Goal: Task Accomplishment & Management: Use online tool/utility

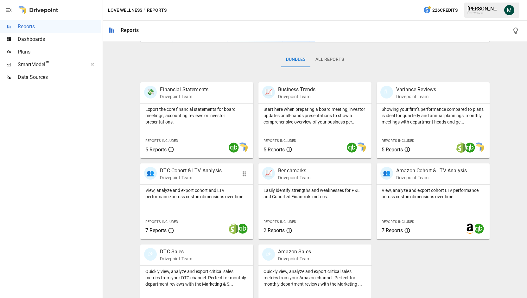
scroll to position [112, 0]
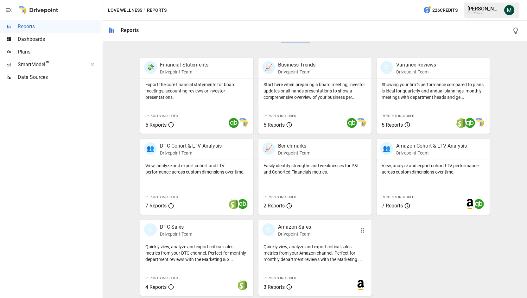
click at [291, 228] on p "Amazon Sales" at bounding box center [294, 227] width 33 height 8
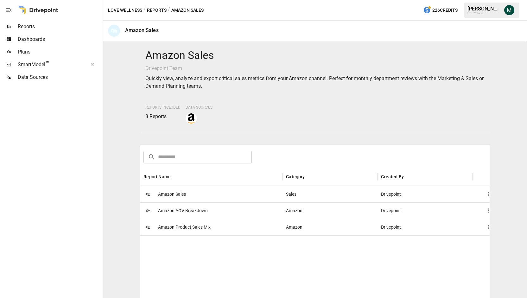
click at [179, 196] on span "Amazon Sales" at bounding box center [172, 194] width 28 height 16
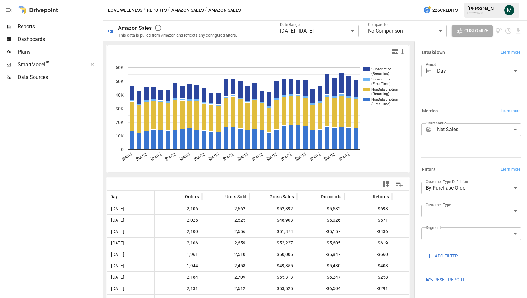
click at [55, 26] on span "Reports" at bounding box center [60, 27] width 84 height 8
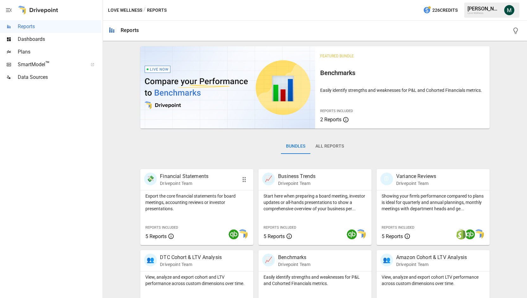
scroll to position [112, 0]
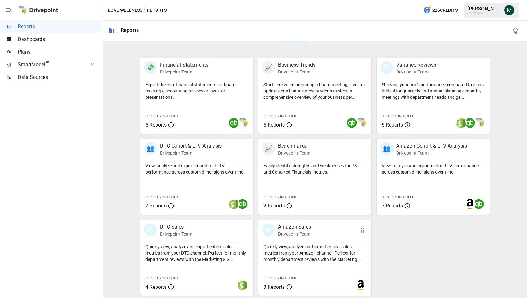
click at [290, 224] on p "Amazon Sales" at bounding box center [294, 227] width 33 height 8
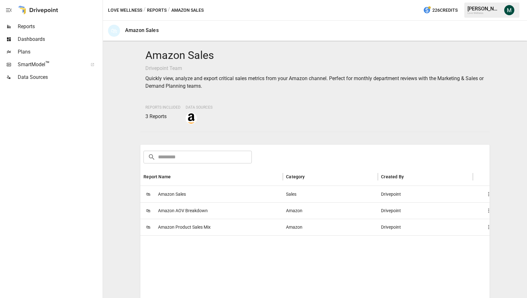
click at [190, 230] on span "Amazon Product Sales Mix" at bounding box center [184, 227] width 53 height 16
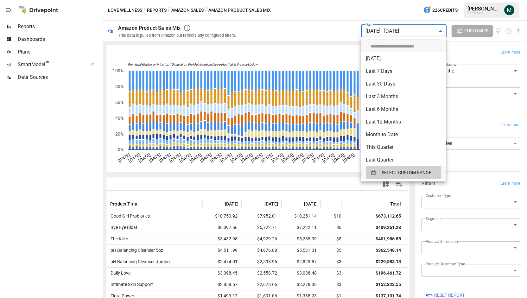
click at [428, 0] on body "Reports Dashboards Plans SmartModel ™ Data Sources Love Wellness / Reports / Am…" at bounding box center [263, 0] width 527 height 0
click at [381, 171] on div "SELECT CUSTOM RANGE" at bounding box center [404, 173] width 66 height 8
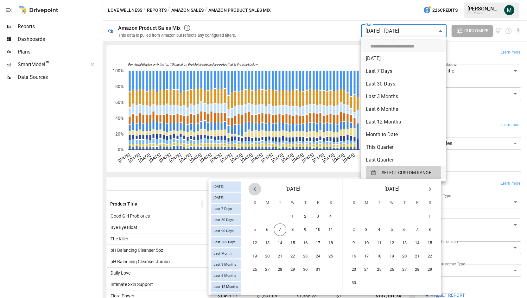
click at [258, 189] on icon "Previous month" at bounding box center [255, 189] width 8 height 8
click at [279, 216] on button "1" at bounding box center [280, 216] width 13 height 13
click at [432, 186] on icon "Next month" at bounding box center [430, 189] width 8 height 8
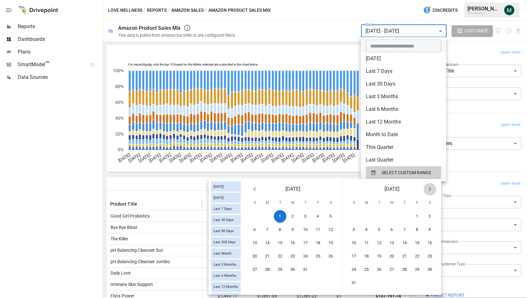
click at [432, 186] on icon "Next month" at bounding box center [430, 189] width 8 height 8
click at [280, 270] on button "30" at bounding box center [280, 270] width 13 height 13
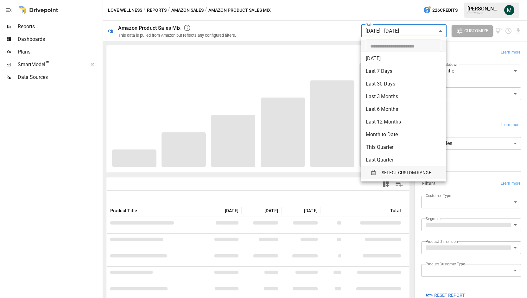
click at [378, 171] on div "button" at bounding box center [375, 173] width 9 height 6
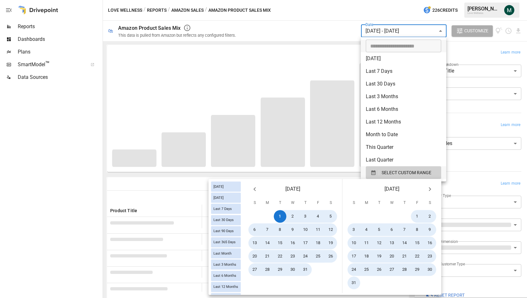
click at [256, 193] on button "Previous month" at bounding box center [254, 189] width 13 height 13
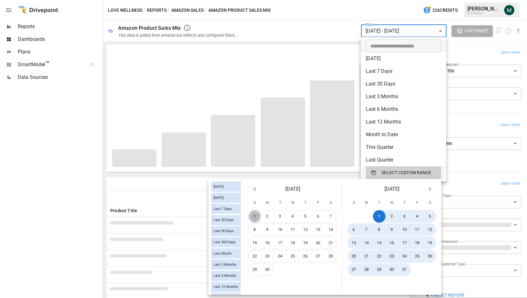
click at [257, 216] on button "1" at bounding box center [255, 216] width 13 height 13
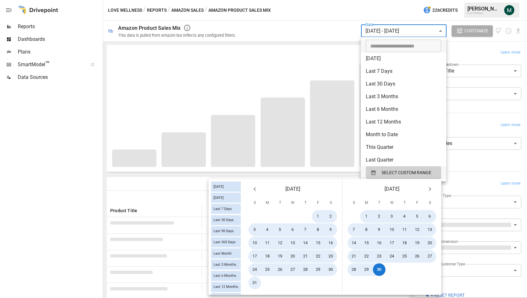
click at [347, 34] on div at bounding box center [263, 149] width 527 height 298
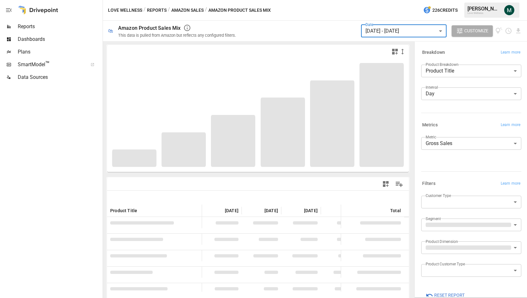
click at [452, 0] on body "Reports Dashboards Plans SmartModel ™ Data Sources Love Wellness / Reports / Am…" at bounding box center [263, 0] width 527 height 0
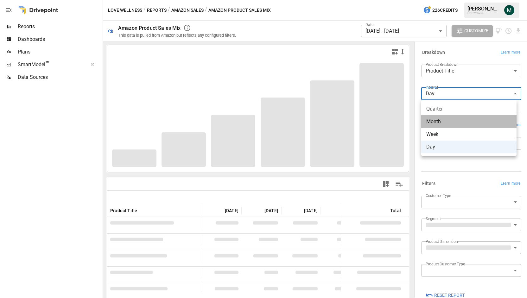
click at [448, 122] on span "Month" at bounding box center [469, 122] width 85 height 8
type input "*****"
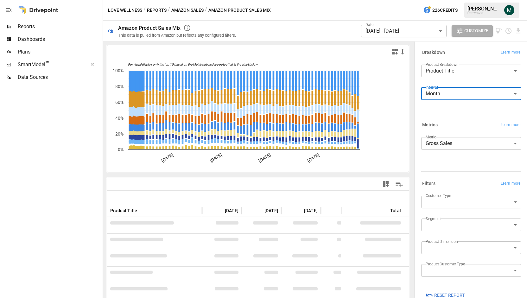
click at [453, 151] on div "**********" at bounding box center [471, 146] width 100 height 18
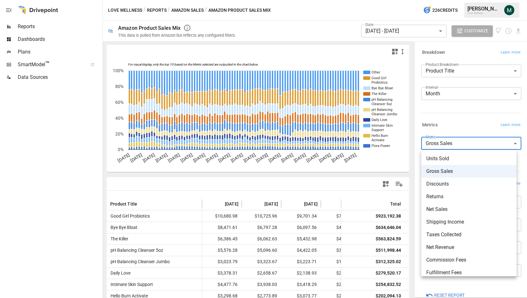
click at [453, 0] on body "Reports Dashboards Plans SmartModel ™ Data Sources Love Wellness / Reports / Am…" at bounding box center [263, 0] width 527 height 0
click at [449, 211] on span "Net Sales" at bounding box center [469, 210] width 85 height 8
type input "*********"
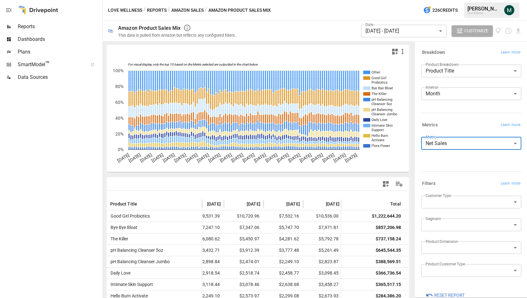
scroll to position [0, 196]
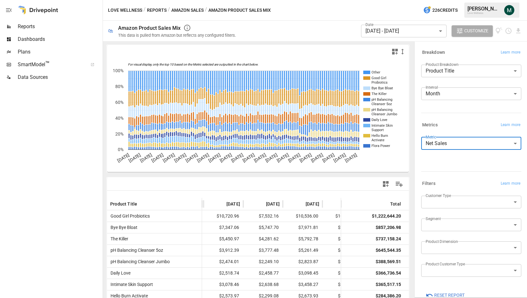
click at [461, 0] on body "Reports Dashboards Plans SmartModel ™ Data Sources Love Wellness / Reports / Am…" at bounding box center [263, 0] width 527 height 0
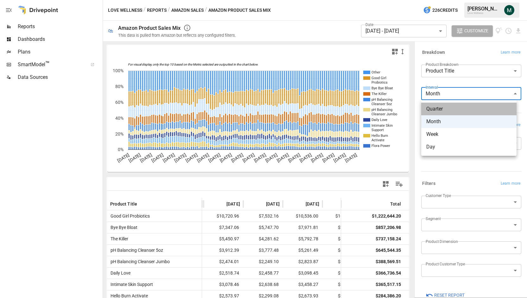
click at [456, 111] on span "Quarter" at bounding box center [469, 109] width 85 height 8
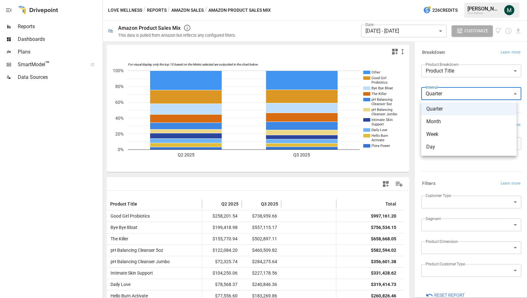
click at [471, 0] on body "Reports Dashboards Plans SmartModel ™ Data Sources Love Wellness / Reports / Am…" at bounding box center [263, 0] width 527 height 0
click at [452, 124] on span "Month" at bounding box center [469, 122] width 85 height 8
type input "*****"
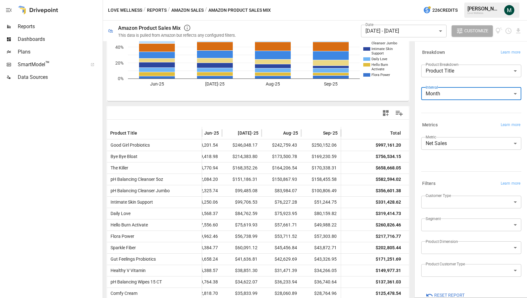
scroll to position [62, 0]
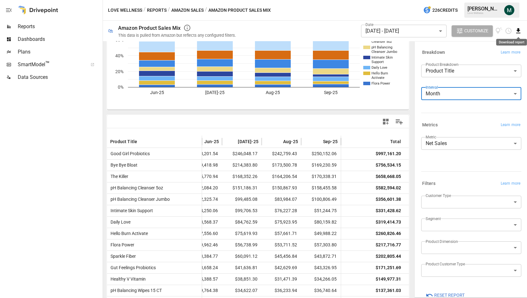
click at [515, 30] on icon "Download report" at bounding box center [518, 30] width 7 height 7
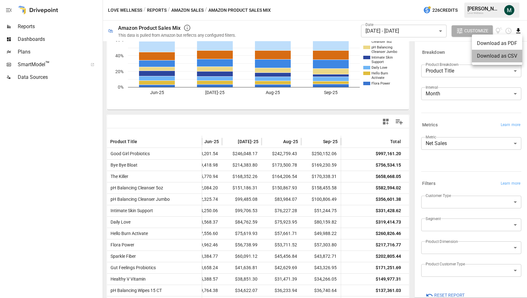
click at [502, 51] on li "Download as CSV" at bounding box center [497, 56] width 50 height 13
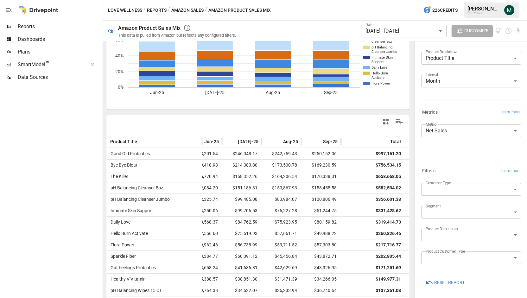
click at [452, 0] on body "Reports Dashboards Plans SmartModel ™ Data Sources Love Wellness / Reports / Am…" at bounding box center [263, 0] width 527 height 0
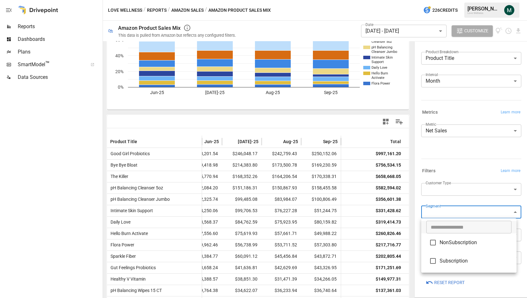
click at [453, 245] on span "NonSubscription" at bounding box center [476, 243] width 72 height 8
type input "**********"
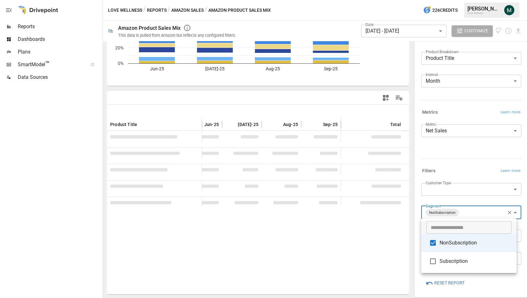
scroll to position [62, 0]
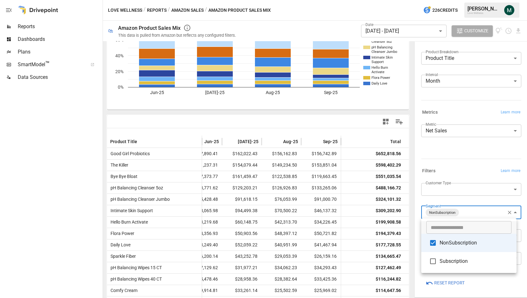
click at [301, 122] on div at bounding box center [263, 149] width 527 height 298
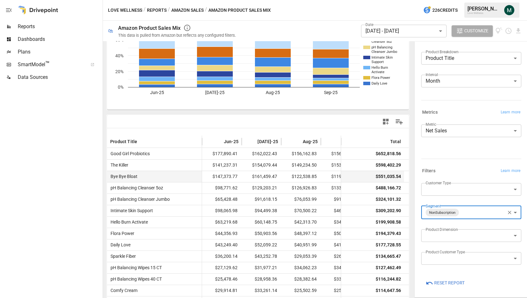
scroll to position [0, 24]
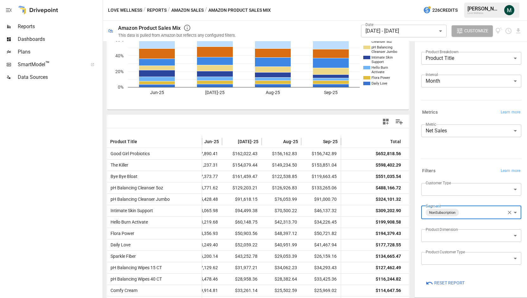
click at [39, 28] on span "Reports" at bounding box center [60, 27] width 84 height 8
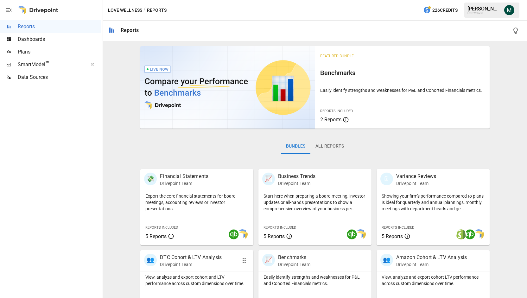
scroll to position [112, 0]
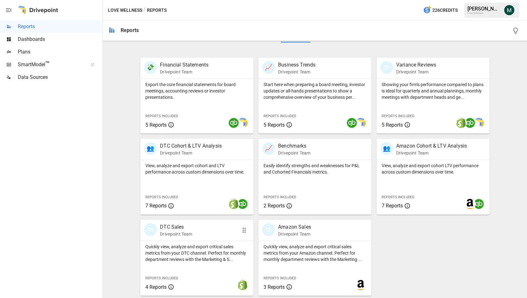
click at [170, 262] on p "Quickly view, analyze and export critical sales metrics from your DTC channel. …" at bounding box center [196, 253] width 103 height 19
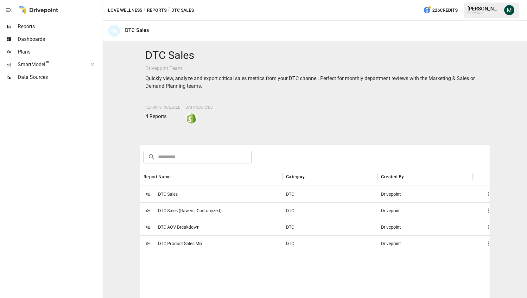
click at [183, 245] on span "DTC Product Sales Mix" at bounding box center [180, 244] width 44 height 16
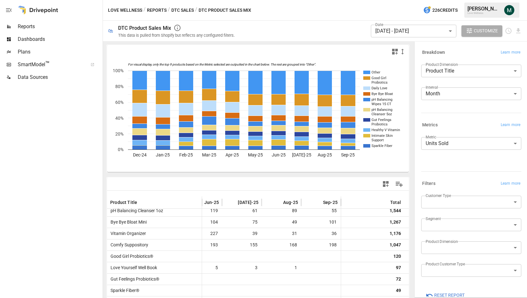
scroll to position [86, 0]
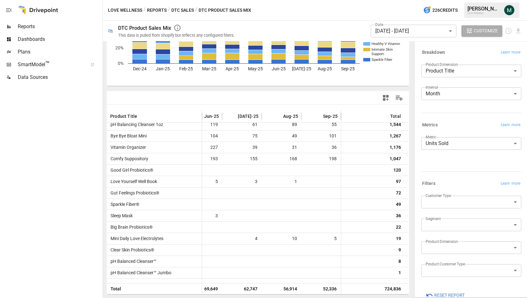
click at [459, 0] on body "Reports Dashboards Plans SmartModel ™ Data Sources Love Wellness / Reports / DT…" at bounding box center [263, 0] width 527 height 0
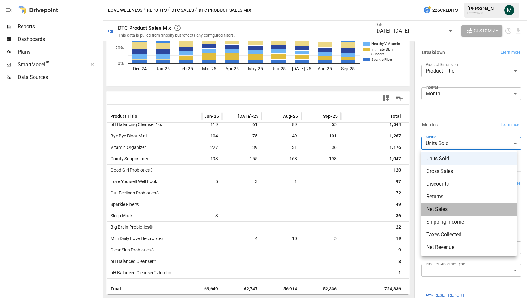
click at [444, 205] on li "Net Sales" at bounding box center [468, 209] width 95 height 13
type input "*********"
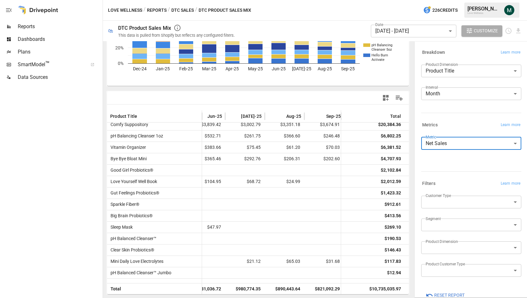
scroll to position [346, 262]
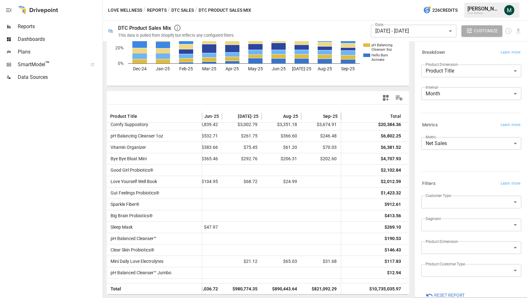
click at [348, 19] on div "Love Wellness / Reports / DTC Sales / DTC Product Sales Mix 226 Credits [PERSON…" at bounding box center [315, 10] width 424 height 20
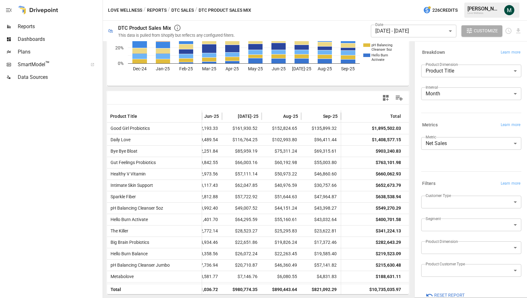
scroll to position [0, 0]
